Goal: Information Seeking & Learning: Compare options

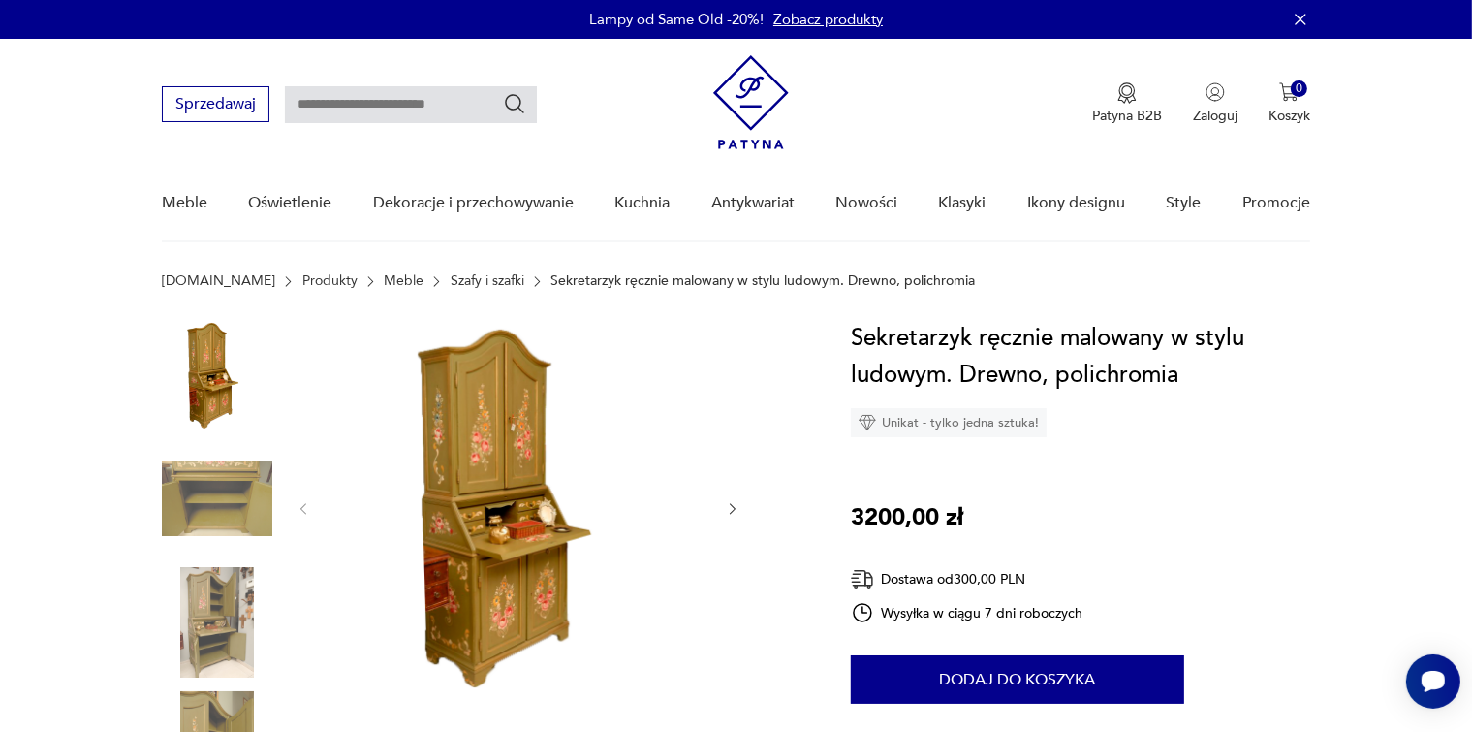
click at [504, 464] on img at bounding box center [518, 507] width 374 height 374
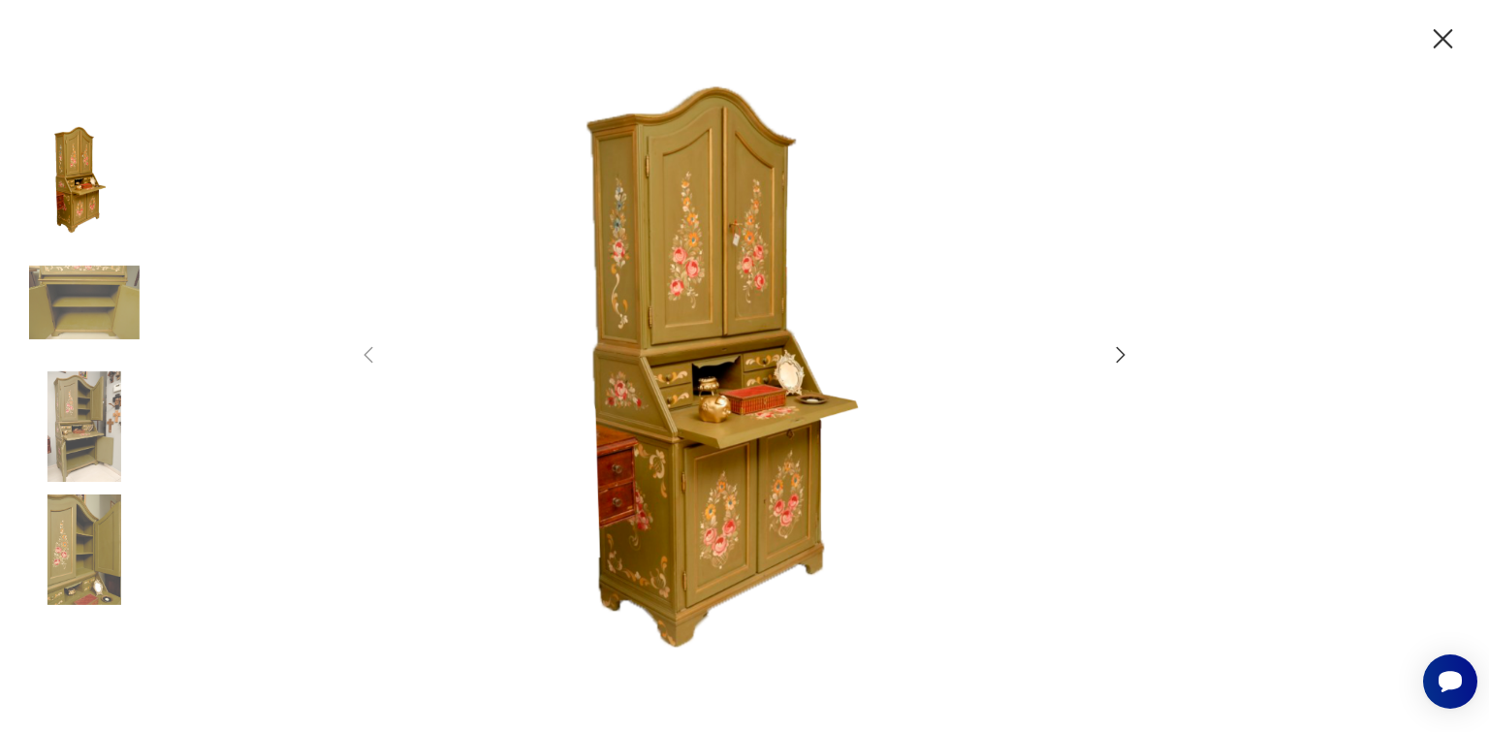
click at [1110, 351] on icon "button" at bounding box center [1120, 354] width 23 height 23
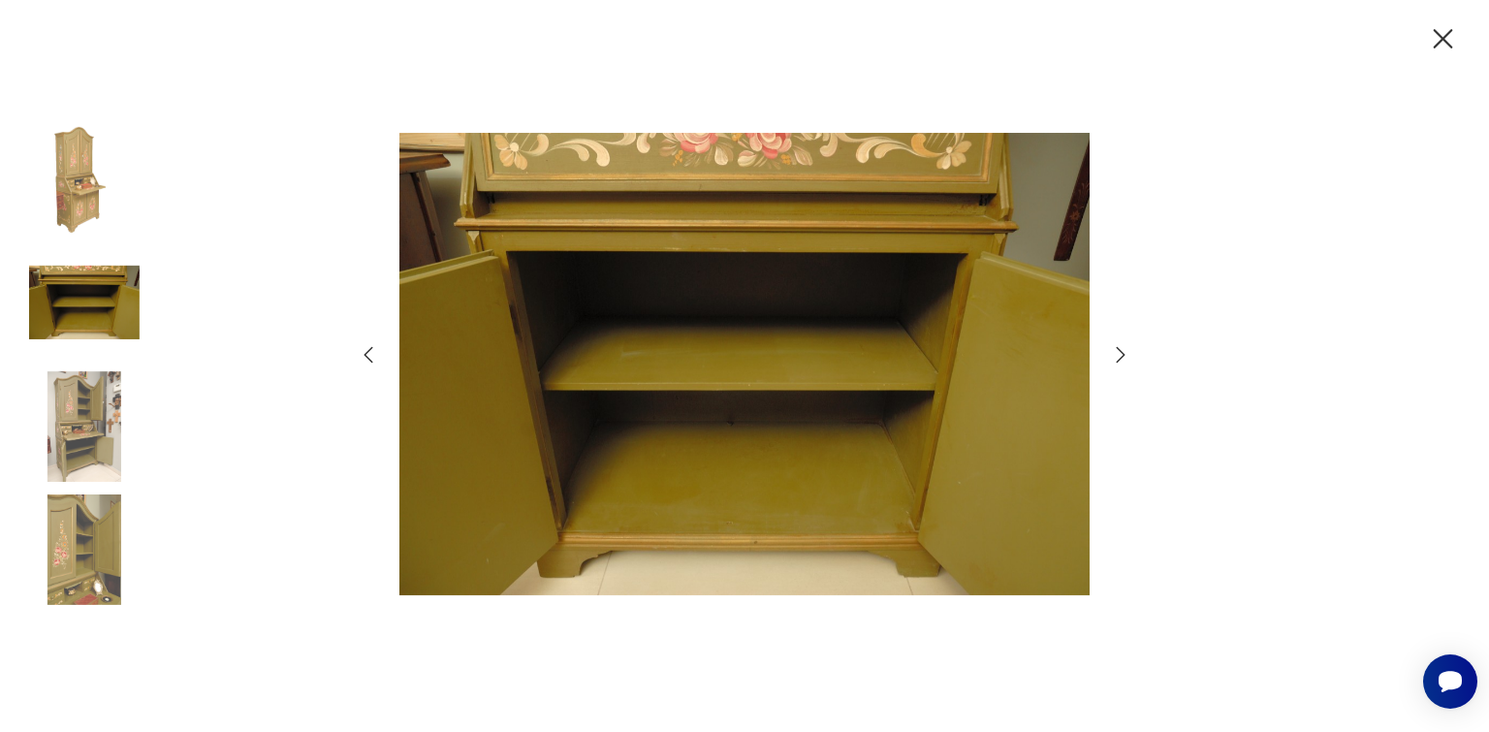
click at [1110, 351] on icon "button" at bounding box center [1120, 354] width 23 height 23
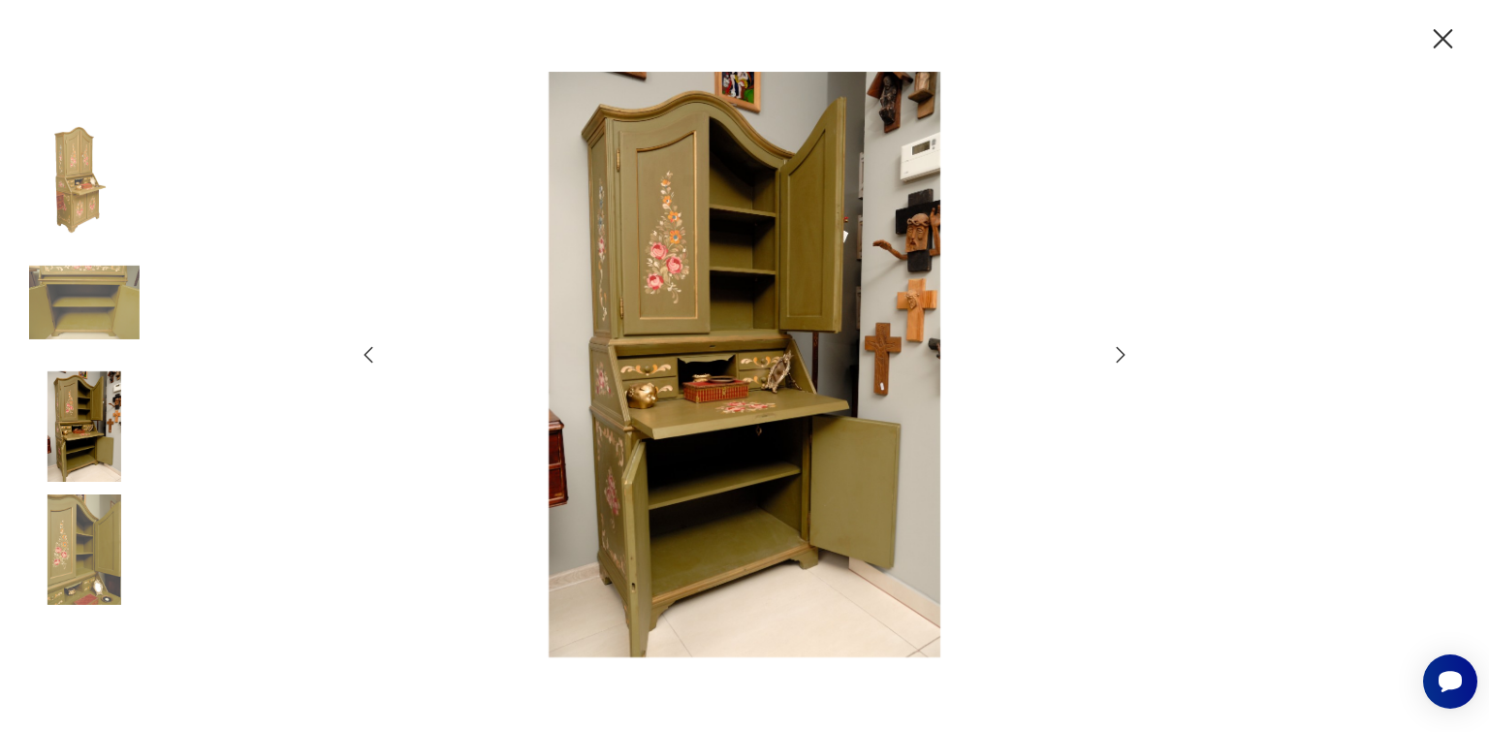
click at [1112, 351] on icon "button" at bounding box center [1120, 354] width 23 height 23
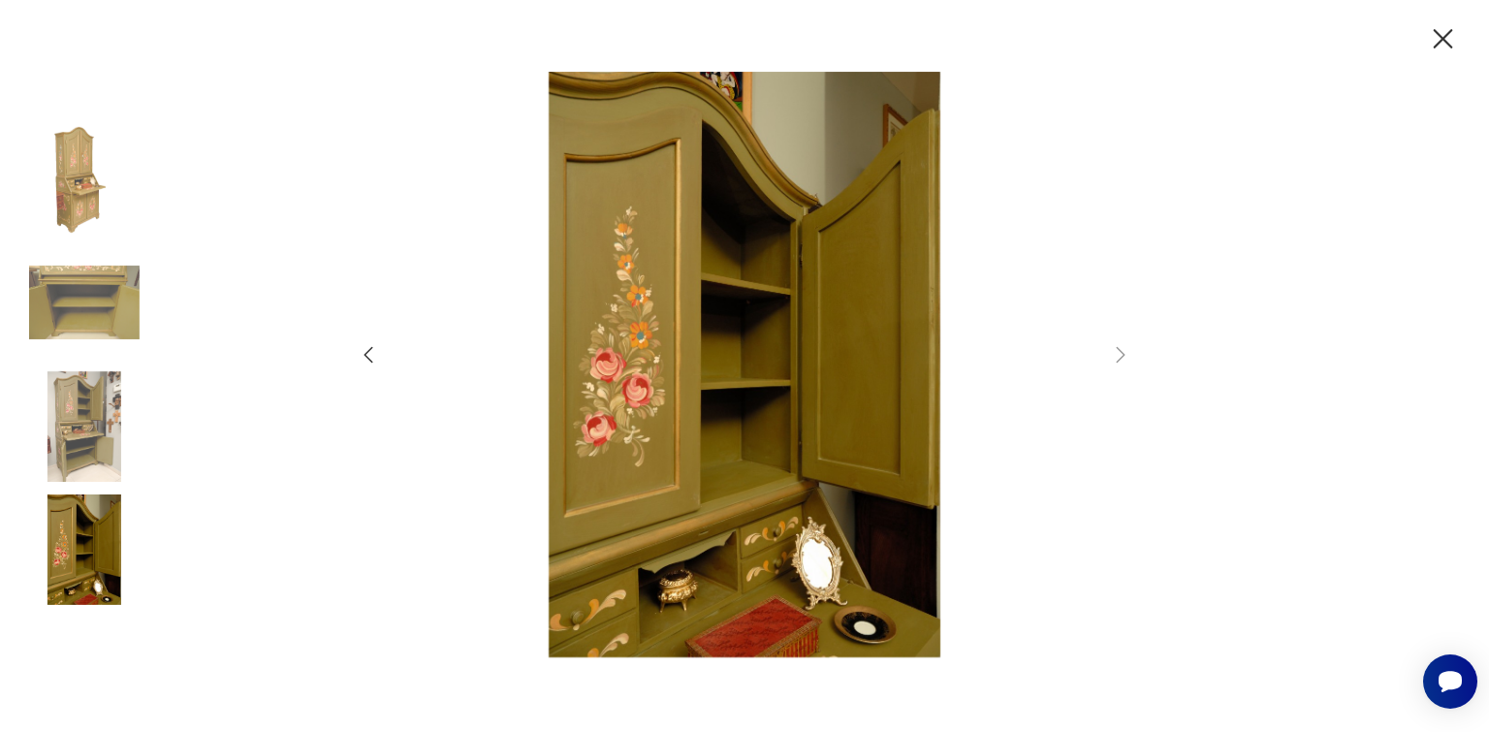
click at [1116, 354] on icon "button" at bounding box center [1120, 354] width 23 height 23
click at [1118, 360] on icon "button" at bounding box center [1121, 354] width 9 height 16
click at [1118, 359] on icon "button" at bounding box center [1121, 354] width 9 height 16
click at [1454, 44] on icon "button" at bounding box center [1443, 39] width 34 height 34
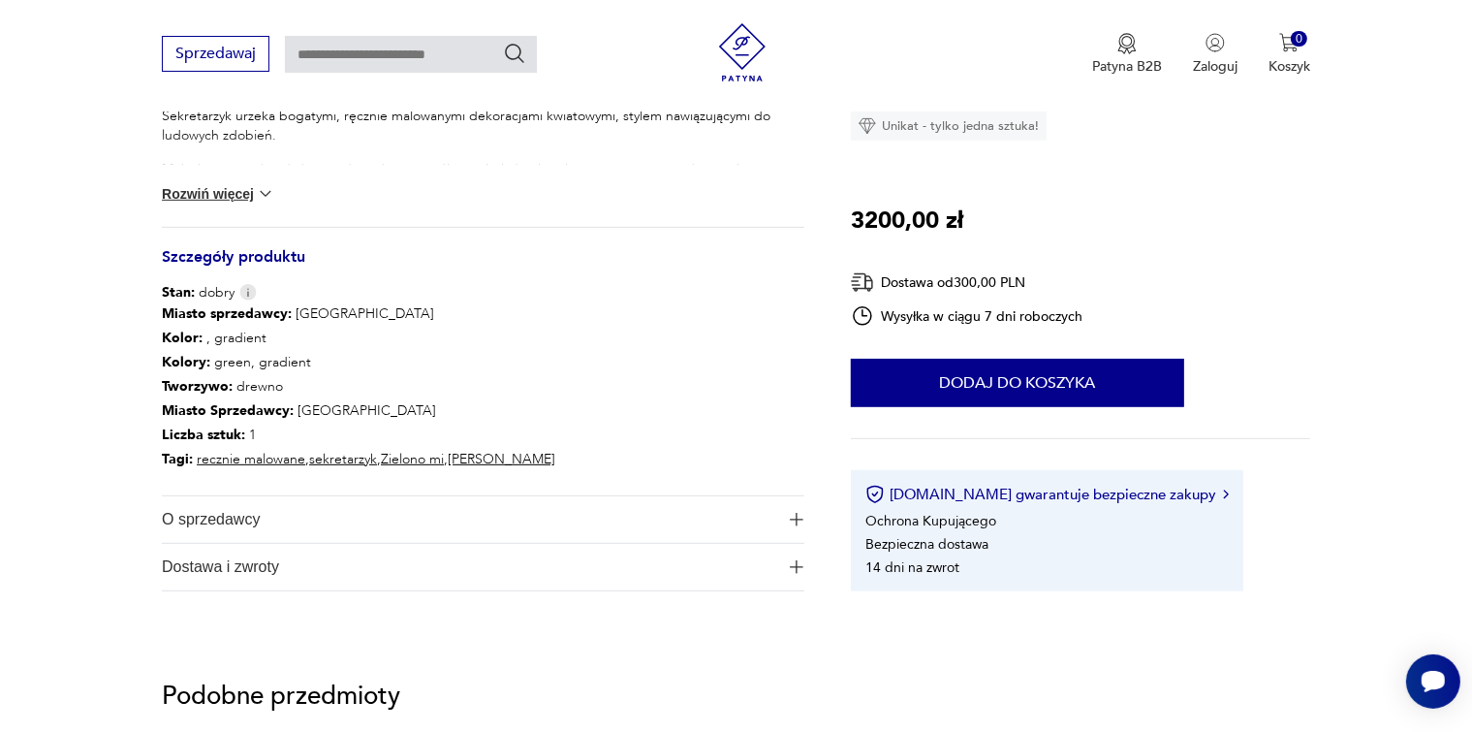
scroll to position [1441, 0]
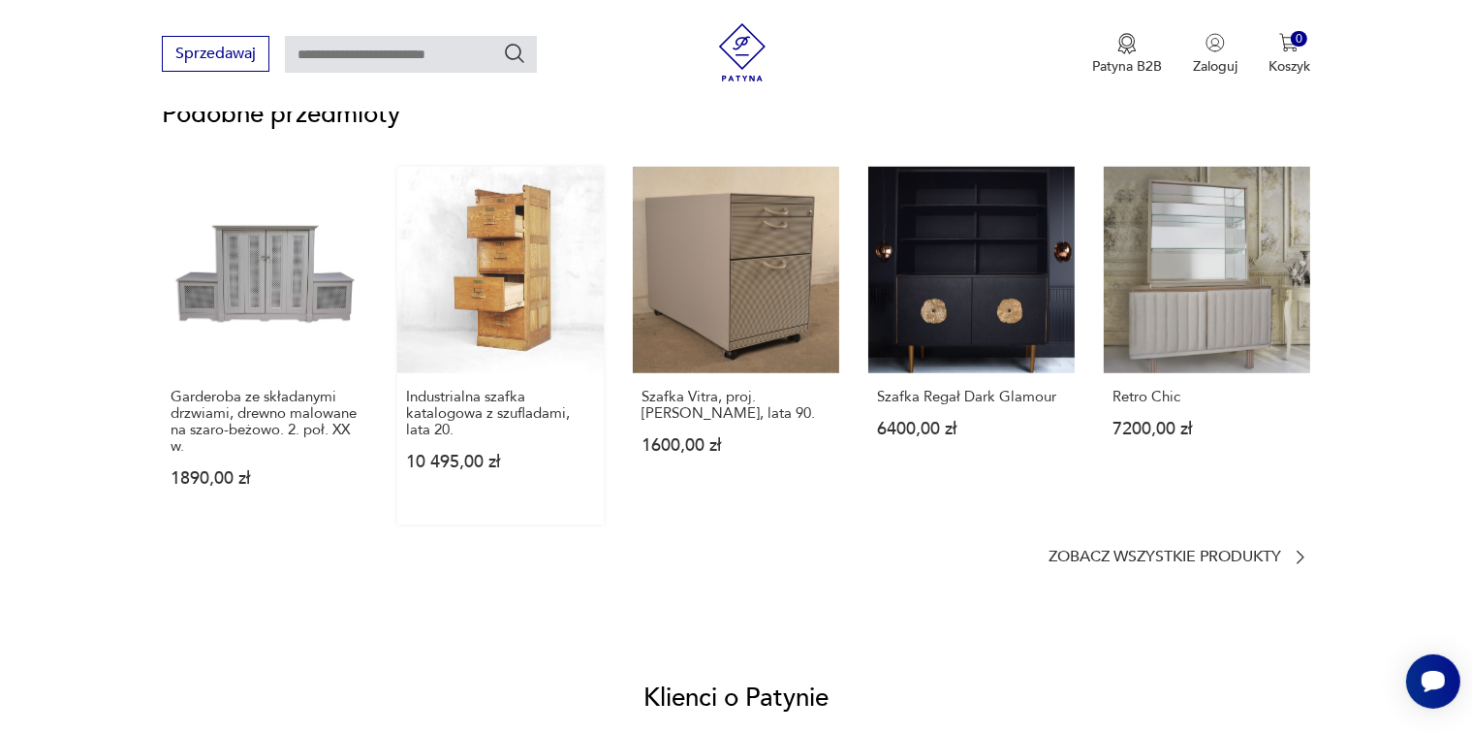
click at [517, 318] on link "Industrialna szafka katalogowa z szufladami, lata 20. 10 495,00 zł" at bounding box center [500, 346] width 206 height 358
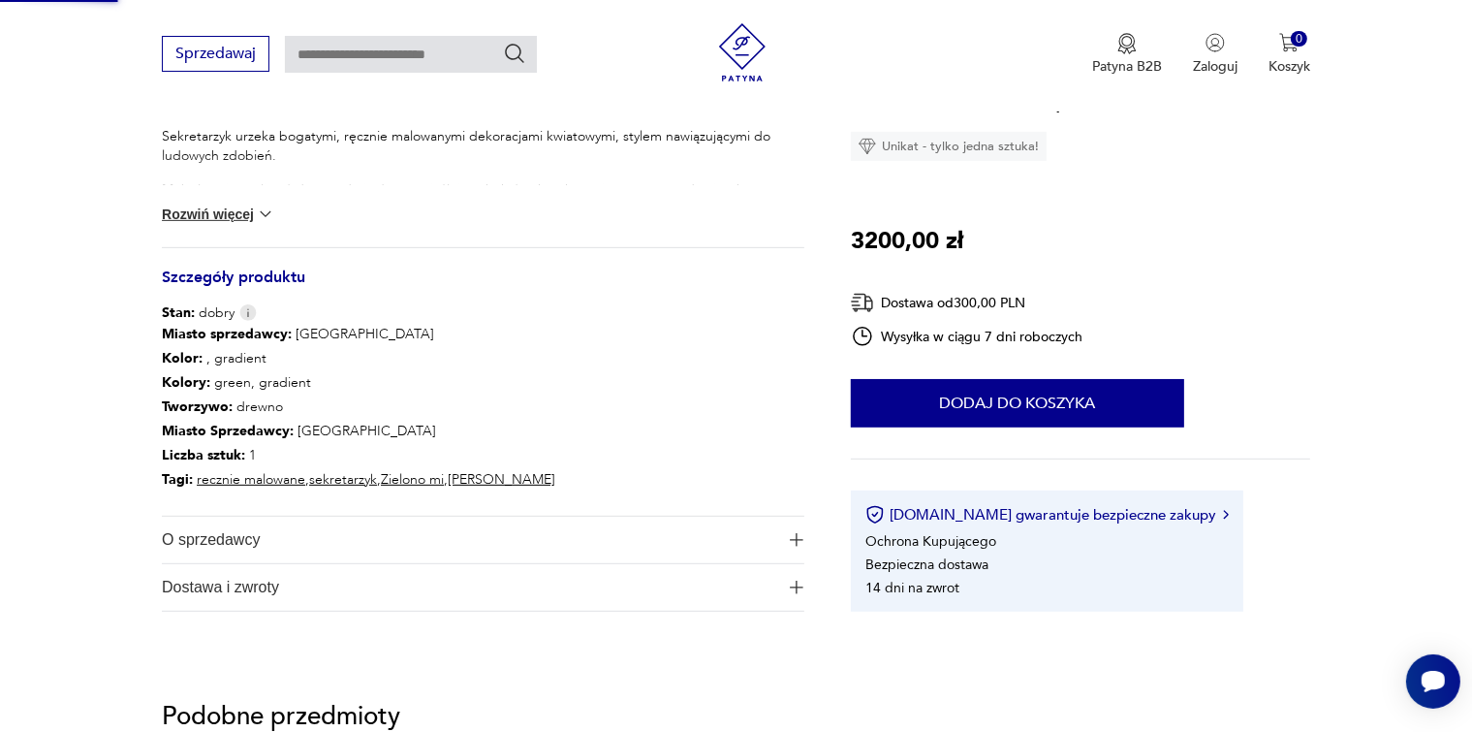
scroll to position [436, 0]
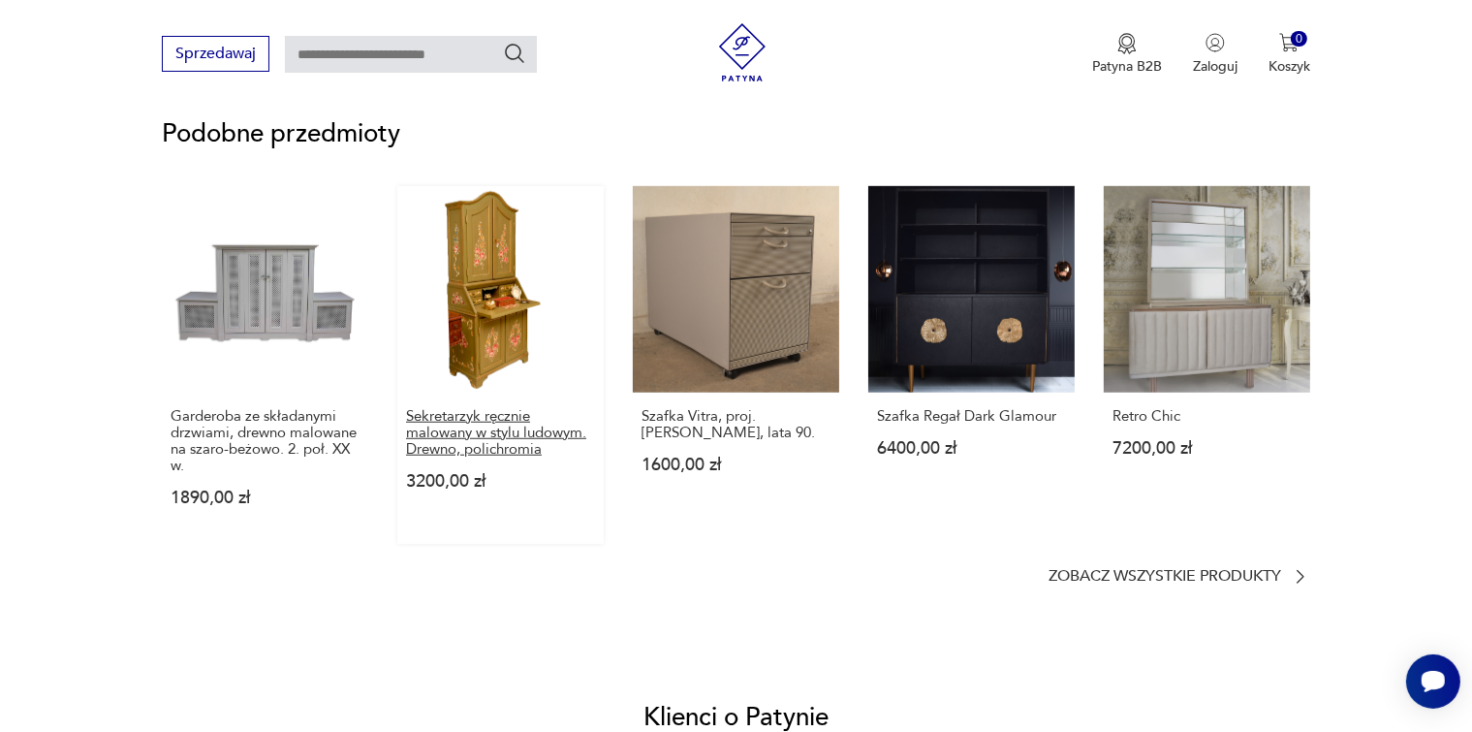
scroll to position [1357, 0]
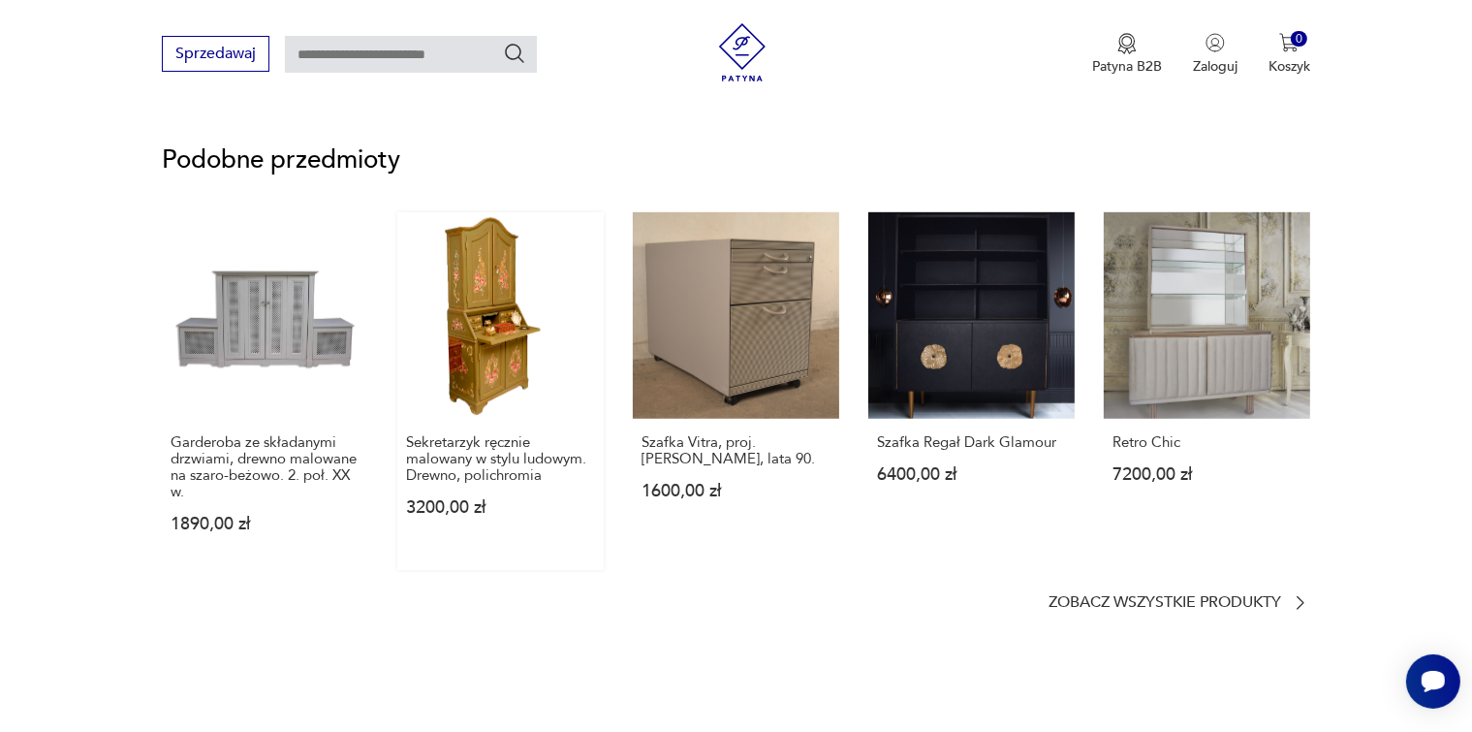
click at [484, 286] on link "Sekretarzyk ręcznie malowany w stylu ludowym. Drewno, polichromia 3200,00 zł" at bounding box center [500, 391] width 206 height 358
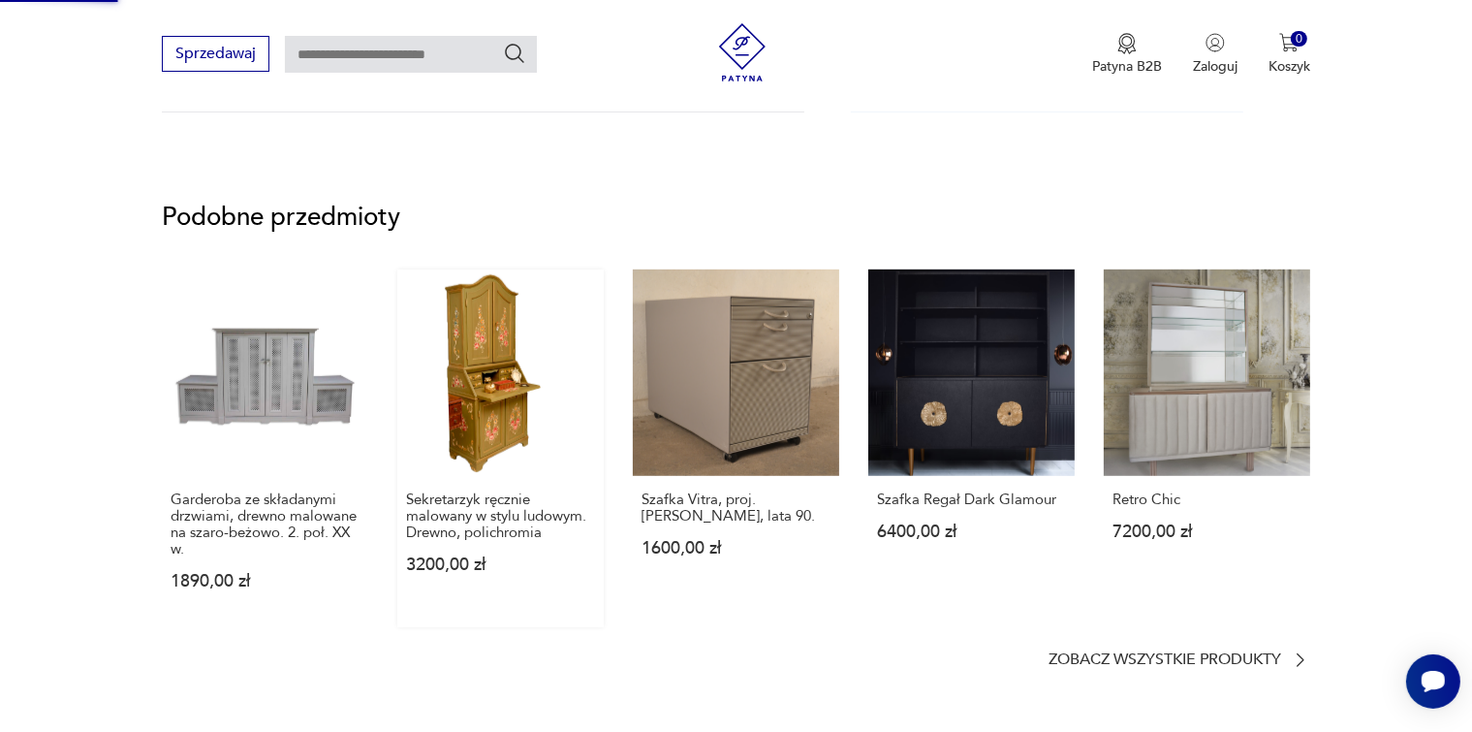
scroll to position [729, 0]
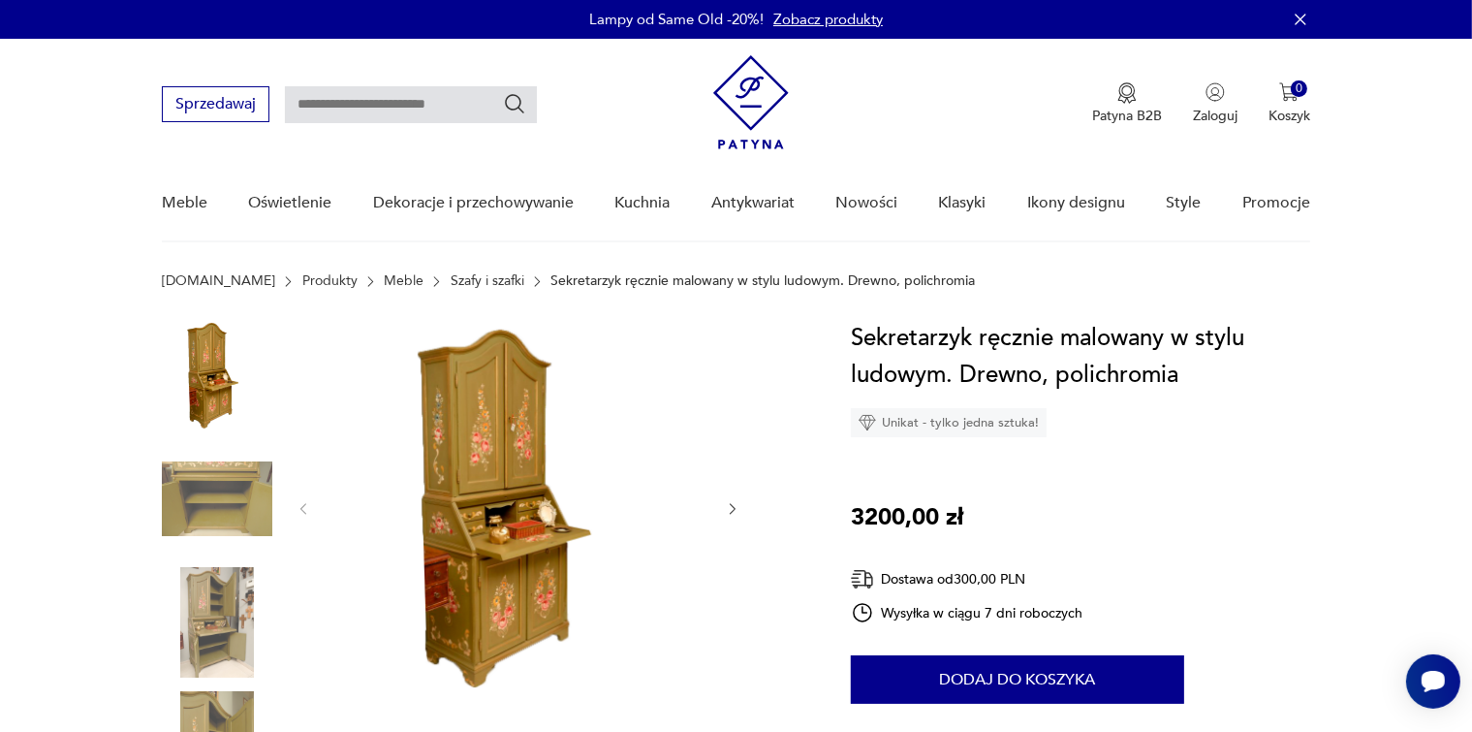
click at [451, 276] on link "Szafy i szafki" at bounding box center [488, 281] width 74 height 16
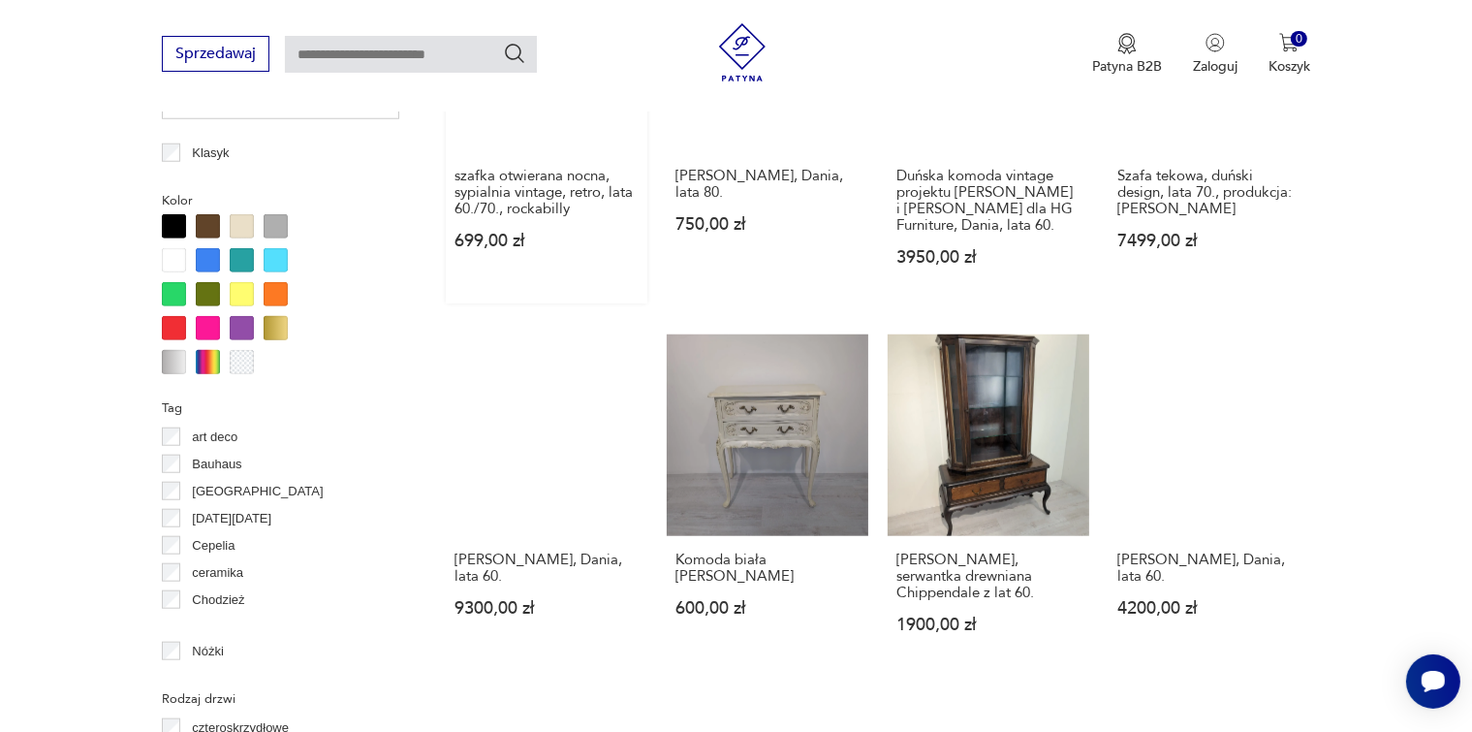
scroll to position [1967, 0]
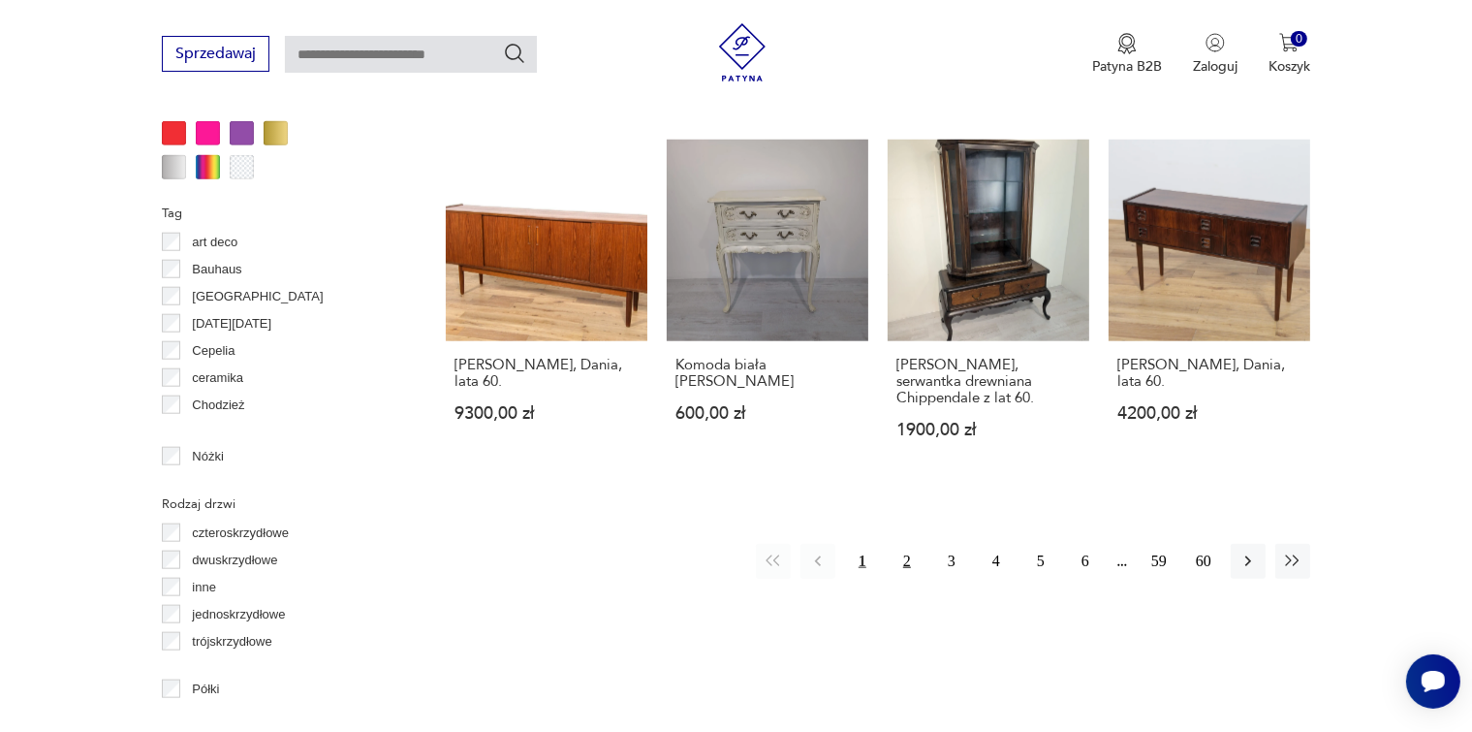
click at [911, 562] on button "2" at bounding box center [907, 561] width 35 height 35
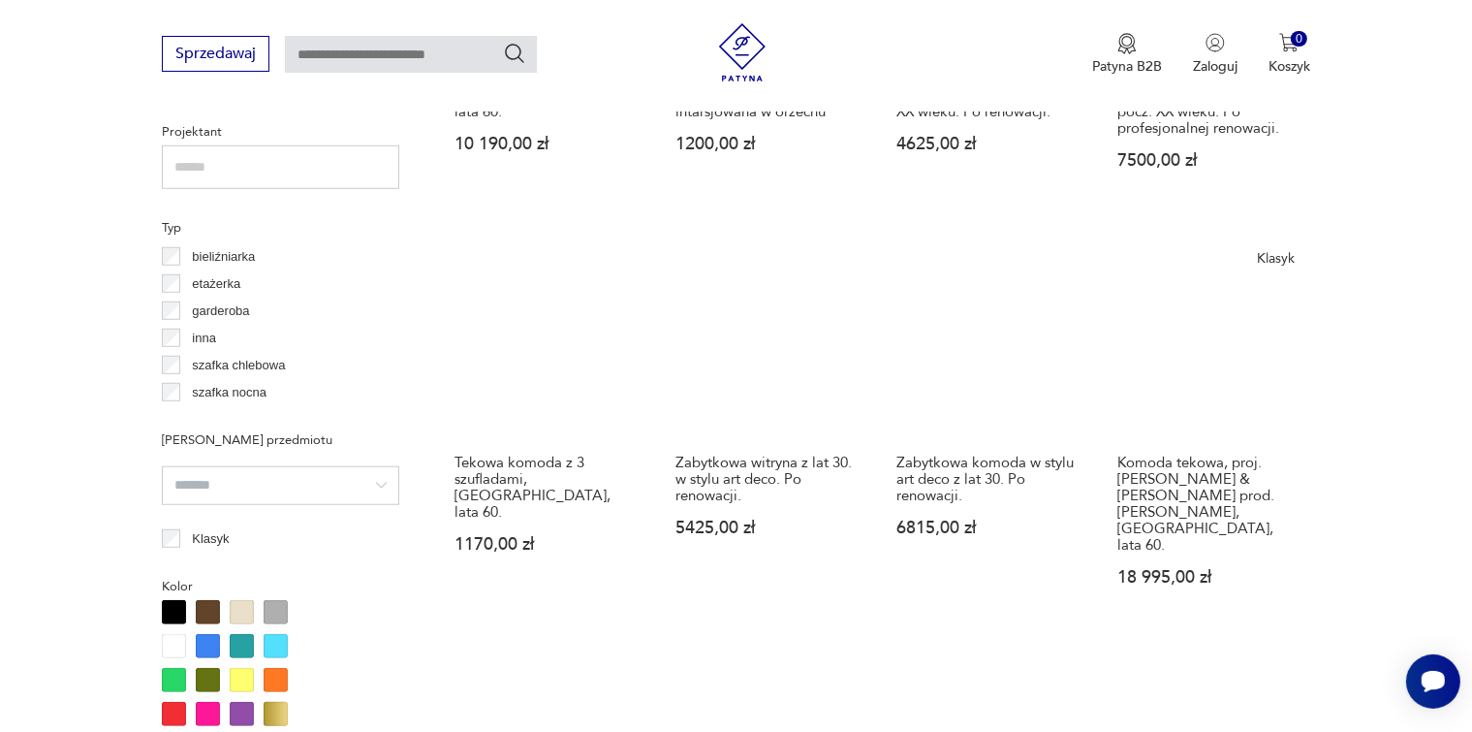
scroll to position [1968, 0]
